Goal: Task Accomplishment & Management: Manage account settings

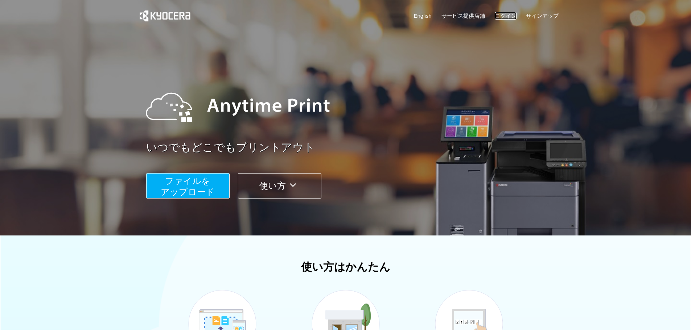
click at [512, 15] on link "ログイン" at bounding box center [506, 16] width 22 height 8
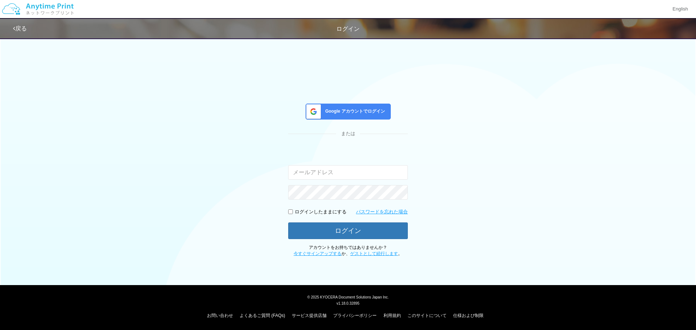
click at [343, 111] on span "Google アカウントでログイン" at bounding box center [353, 111] width 63 height 6
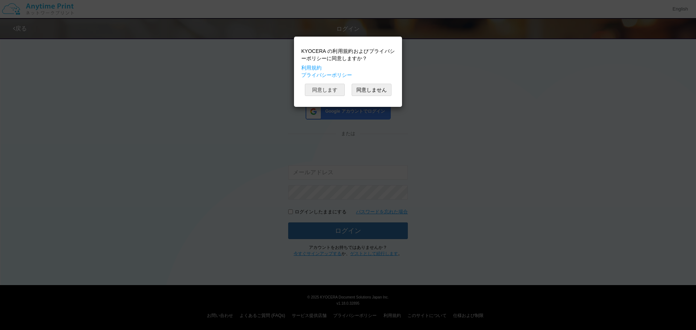
click at [335, 94] on button "同意します" at bounding box center [325, 90] width 40 height 12
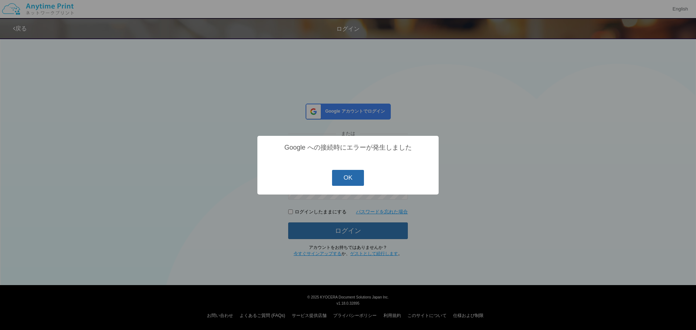
click at [348, 182] on button "OK" at bounding box center [348, 178] width 32 height 16
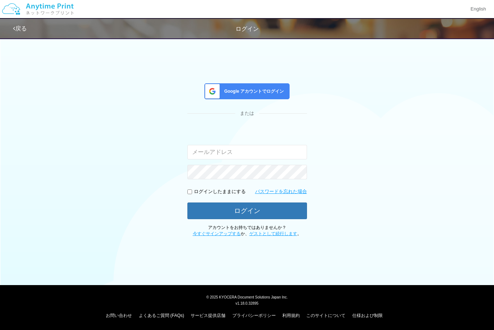
click at [259, 94] on span "Google アカウントでログイン" at bounding box center [253, 91] width 63 height 6
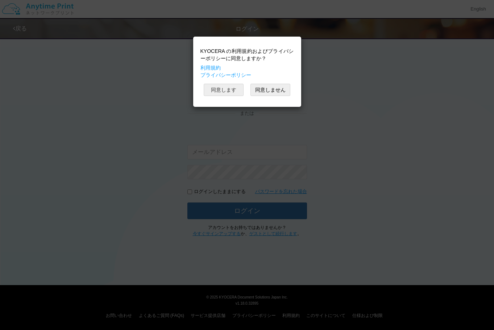
click at [231, 90] on button "同意します" at bounding box center [224, 90] width 40 height 12
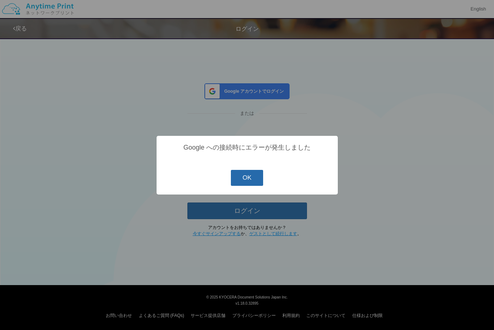
click at [240, 173] on button "OK" at bounding box center [247, 178] width 32 height 16
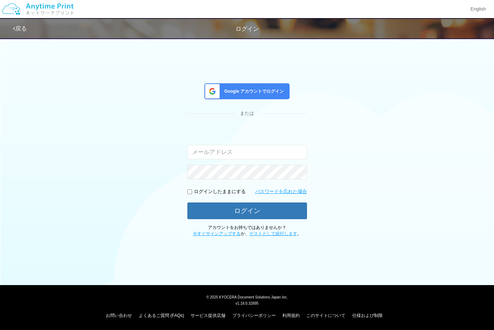
click at [263, 89] on span "Google アカウントでログイン" at bounding box center [253, 91] width 63 height 6
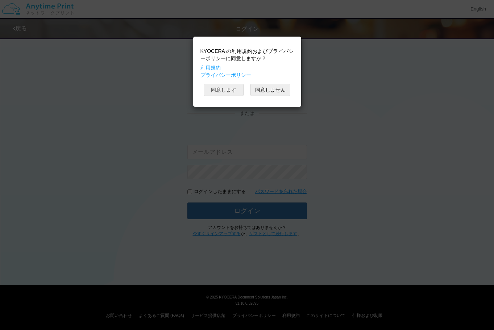
click at [235, 91] on button "同意します" at bounding box center [224, 90] width 40 height 12
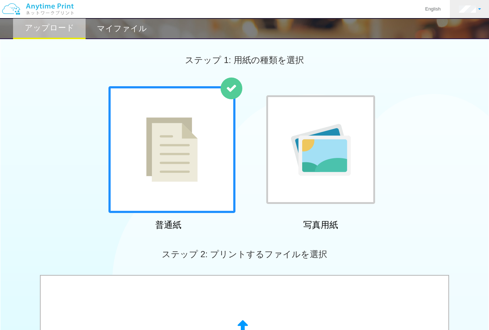
click at [479, 7] on link at bounding box center [470, 9] width 40 height 18
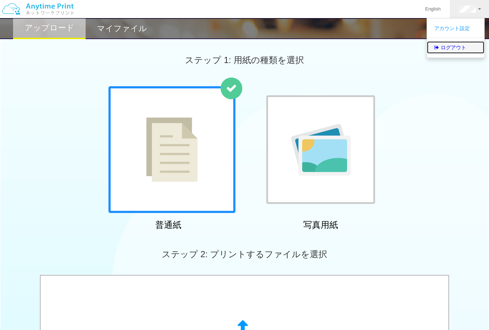
click at [467, 41] on link "ログアウト" at bounding box center [455, 47] width 57 height 12
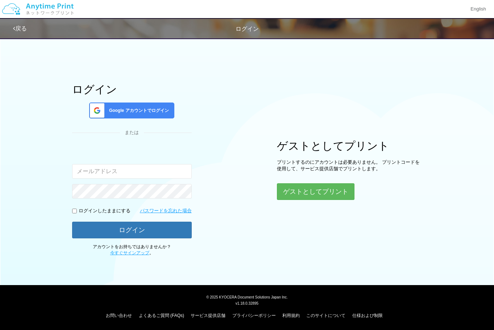
click at [147, 108] on span "Google アカウントでログイン" at bounding box center [137, 111] width 63 height 6
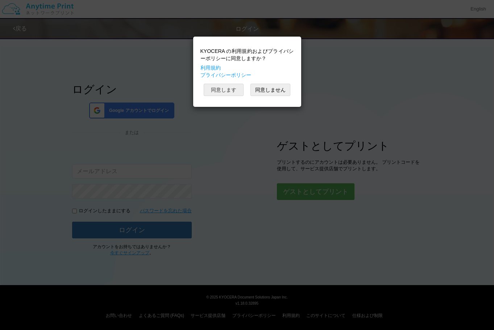
click at [222, 91] on button "同意します" at bounding box center [224, 90] width 40 height 12
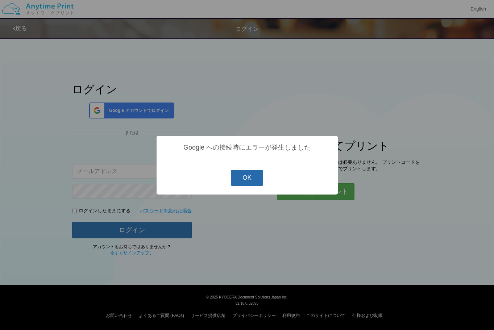
click at [243, 178] on button "OK" at bounding box center [247, 178] width 32 height 16
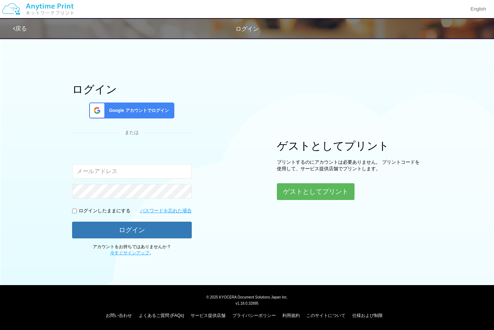
click at [133, 108] on span "Google アカウントでログイン" at bounding box center [137, 111] width 63 height 6
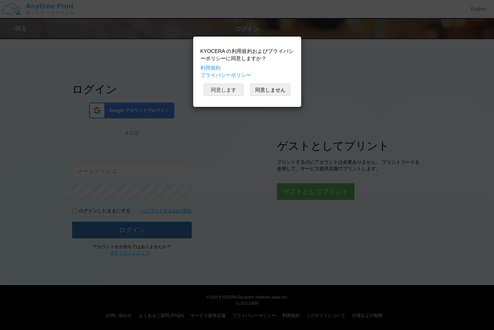
click at [240, 89] on button "同意します" at bounding box center [224, 90] width 40 height 12
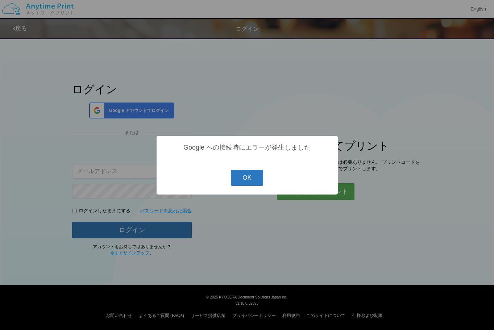
click at [256, 173] on button "OK" at bounding box center [247, 178] width 32 height 16
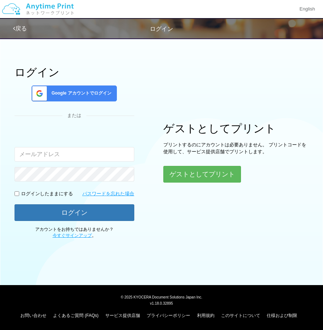
click at [92, 97] on div "Google アカウントでログイン" at bounding box center [74, 94] width 85 height 16
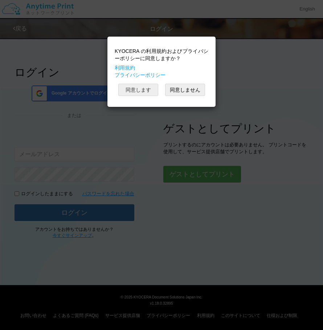
click at [142, 84] on button "同意します" at bounding box center [138, 90] width 40 height 12
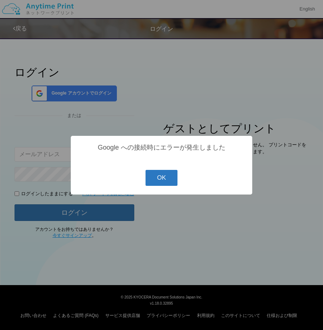
click at [158, 177] on button "OK" at bounding box center [161, 178] width 32 height 16
